Goal: Answer question/provide support: Share knowledge or assist other users

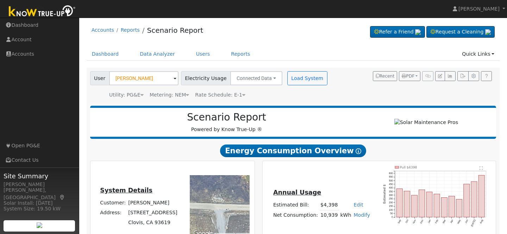
scroll to position [124, 0]
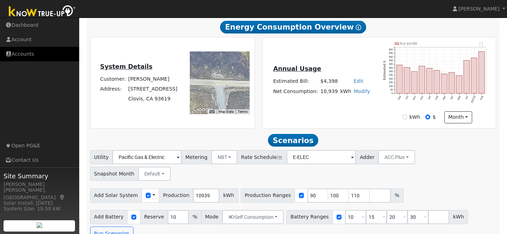
click at [26, 50] on link "Accounts" at bounding box center [39, 54] width 79 height 14
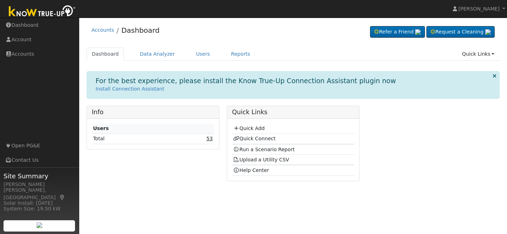
click at [209, 140] on link "53" at bounding box center [209, 138] width 6 height 6
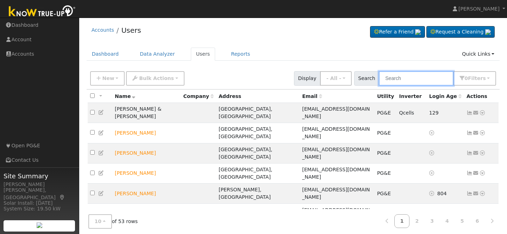
click at [406, 77] on input "text" at bounding box center [416, 78] width 75 height 14
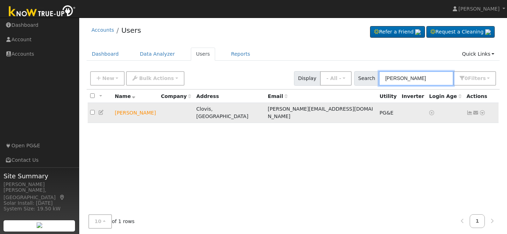
type input "mike"
click at [482, 110] on icon at bounding box center [482, 112] width 6 height 5
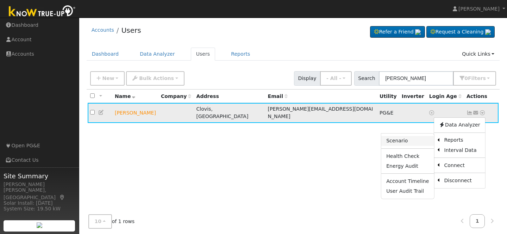
click at [423, 138] on link "Scenario" at bounding box center [407, 141] width 52 height 10
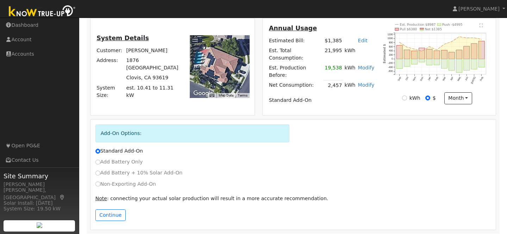
scroll to position [142, 0]
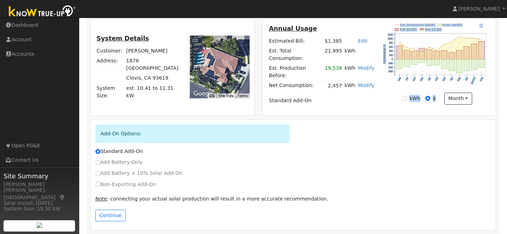
drag, startPoint x: 366, startPoint y: 96, endPoint x: 393, endPoint y: 135, distance: 46.6
click at [377, 113] on div "Scenario Report Powered by Know True-Up ® Energy Consumption Overview Show Help…" at bounding box center [293, 96] width 413 height 273
click at [366, 99] on div "Annual Usage Estimated Bill: $1,385 Edit Estimated Bill $ Annual Est. Total Con…" at bounding box center [321, 67] width 115 height 87
